Goal: Browse casually

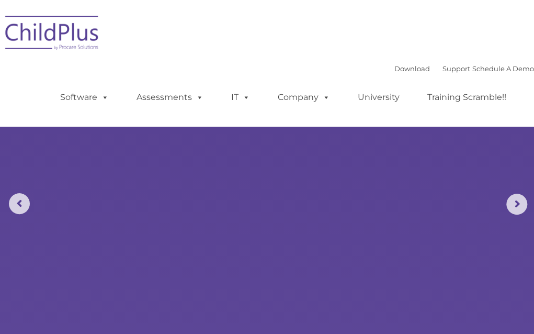
select select "MEDIUM"
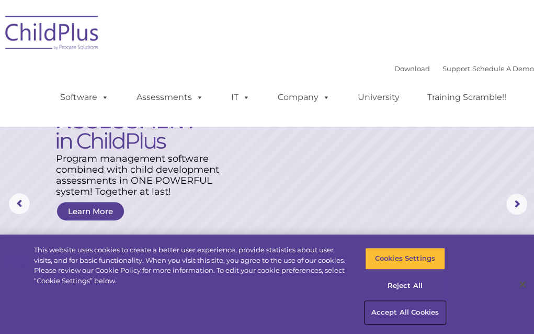
click at [399, 312] on button "Accept All Cookies" at bounding box center [405, 312] width 80 height 22
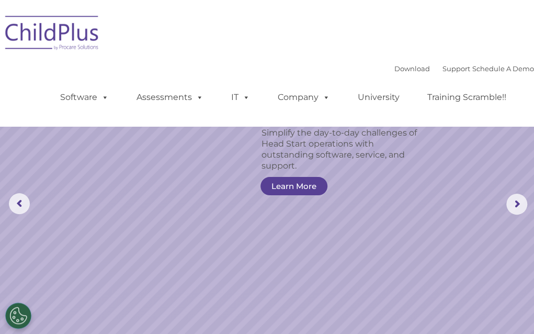
click at [97, 39] on img at bounding box center [52, 34] width 105 height 52
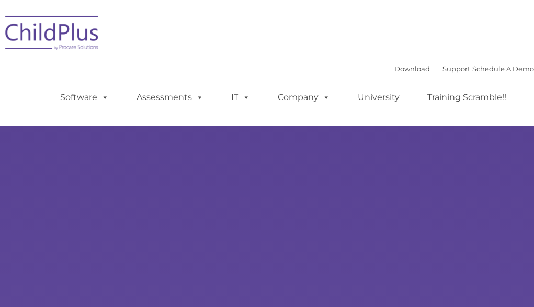
type input ""
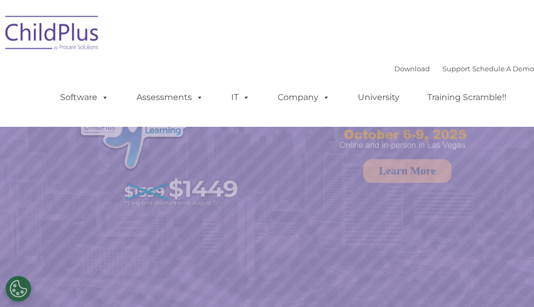
select select "MEDIUM"
